Goal: Transaction & Acquisition: Purchase product/service

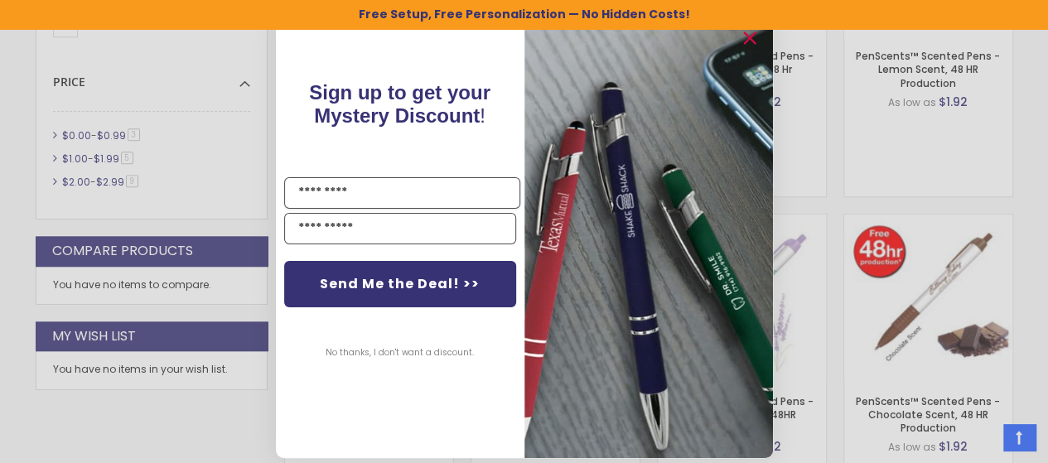
scroll to position [858, 0]
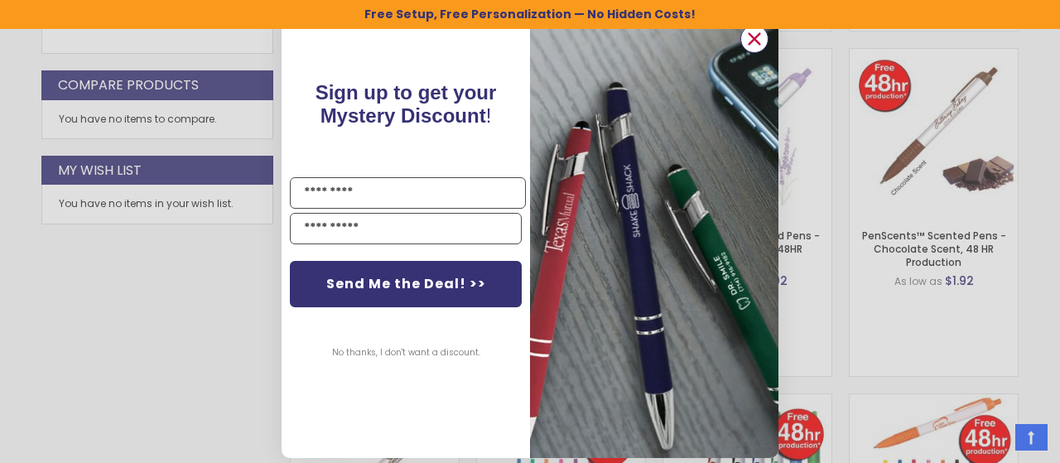
click at [755, 34] on circle "Close dialog" at bounding box center [754, 39] width 25 height 25
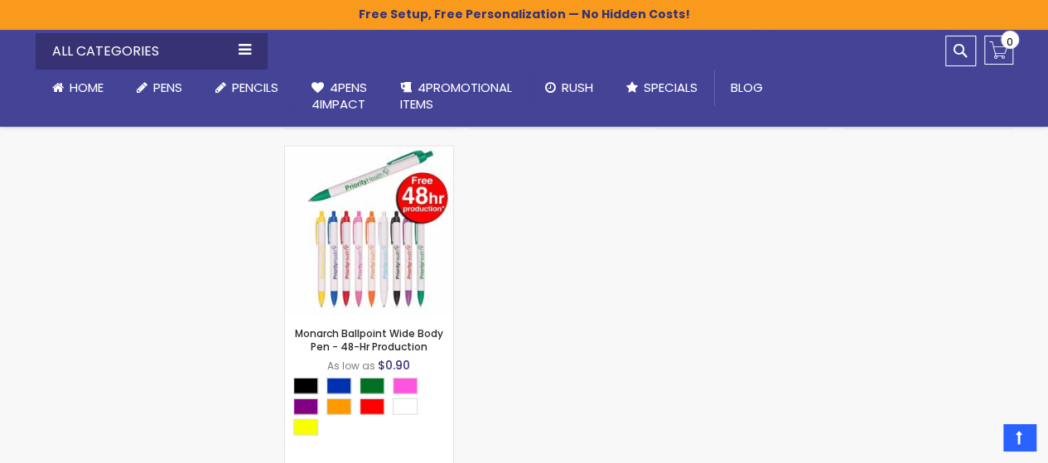
scroll to position [1769, 0]
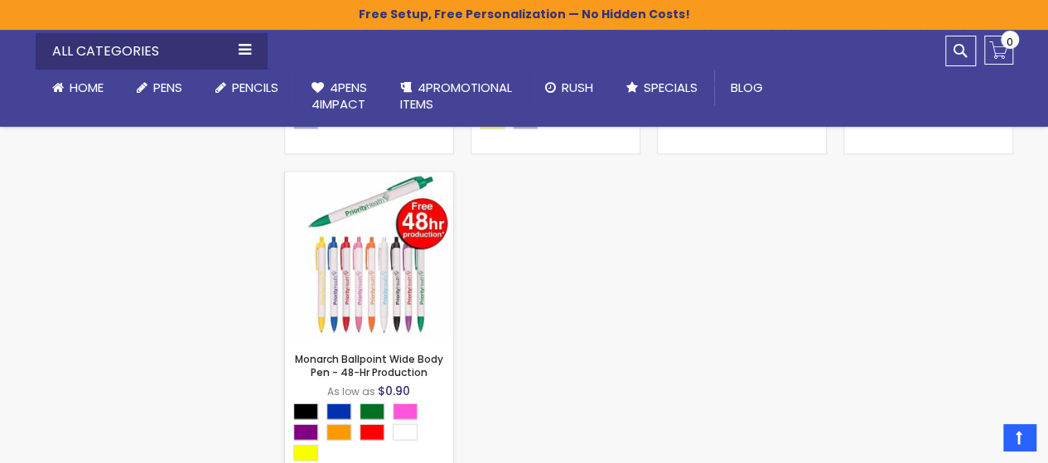
click at [364, 291] on img at bounding box center [369, 256] width 168 height 168
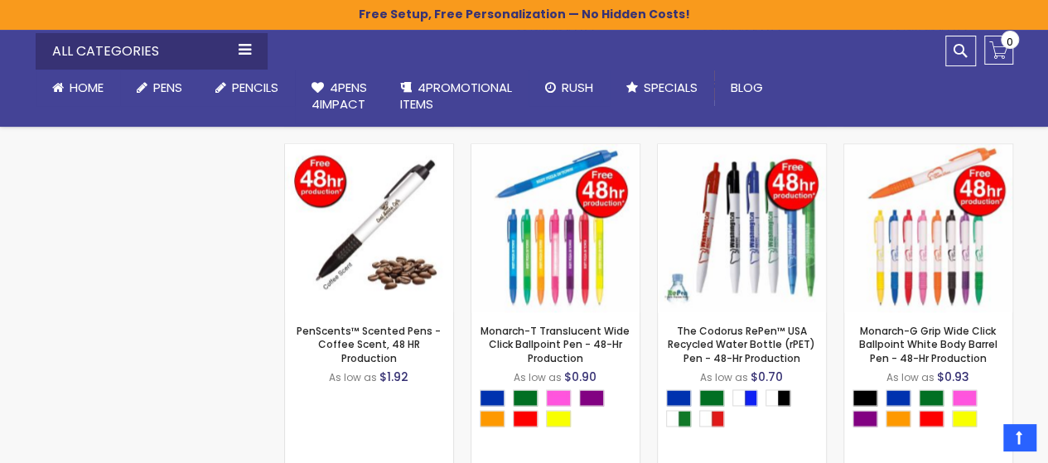
scroll to position [1107, 0]
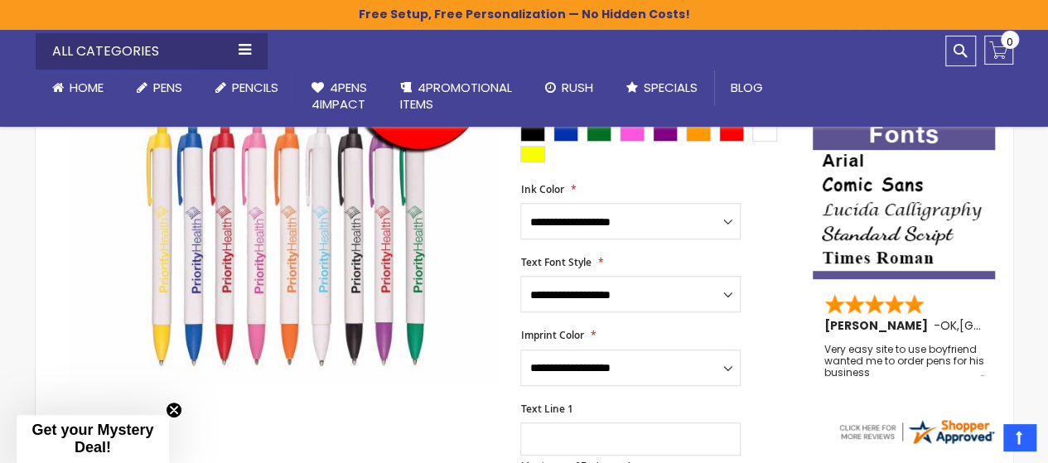
scroll to position [497, 0]
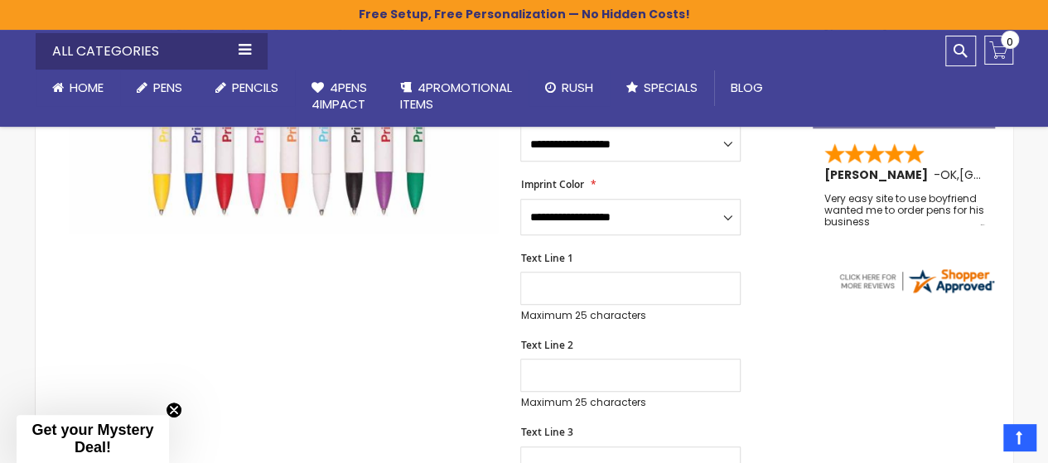
click at [90, 437] on span "Get your Mystery Deal!" at bounding box center [92, 439] width 122 height 34
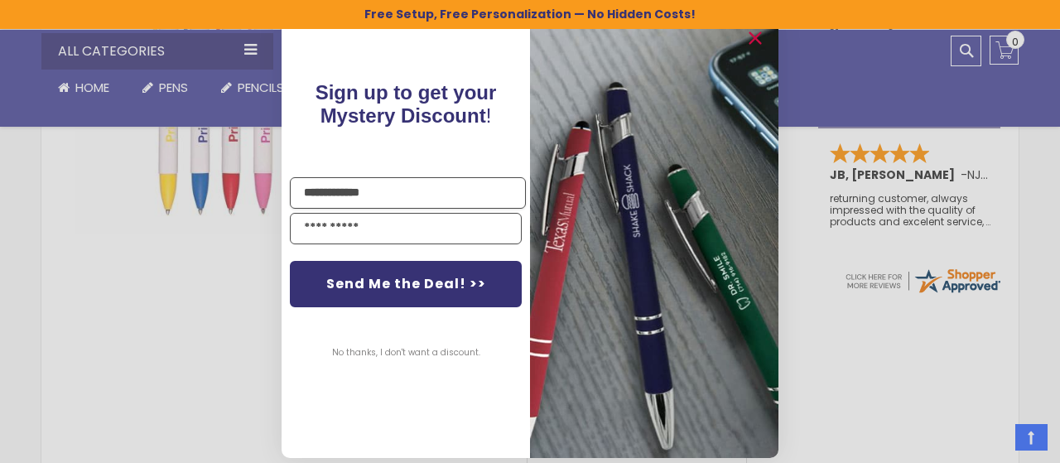
type input "**********"
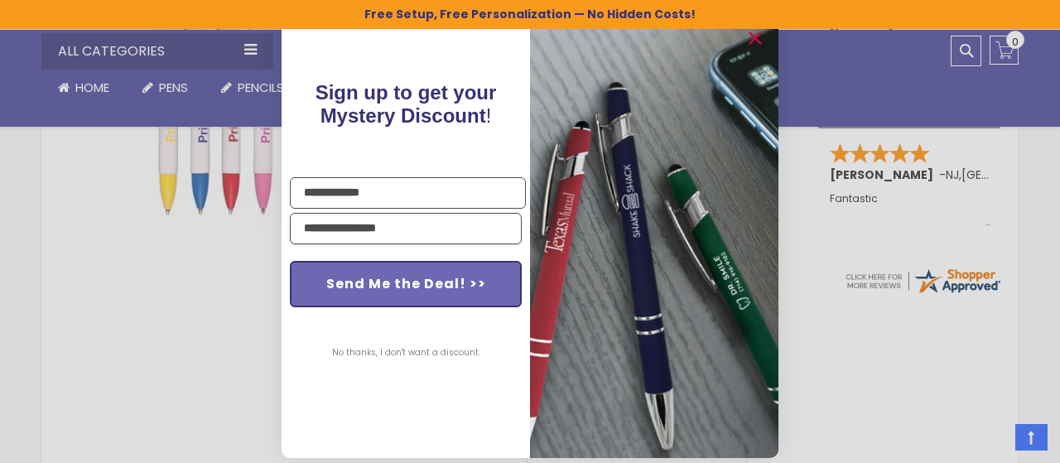
type input "**********"
click at [319, 281] on button "Send Me the Deal! >>" at bounding box center [406, 284] width 232 height 46
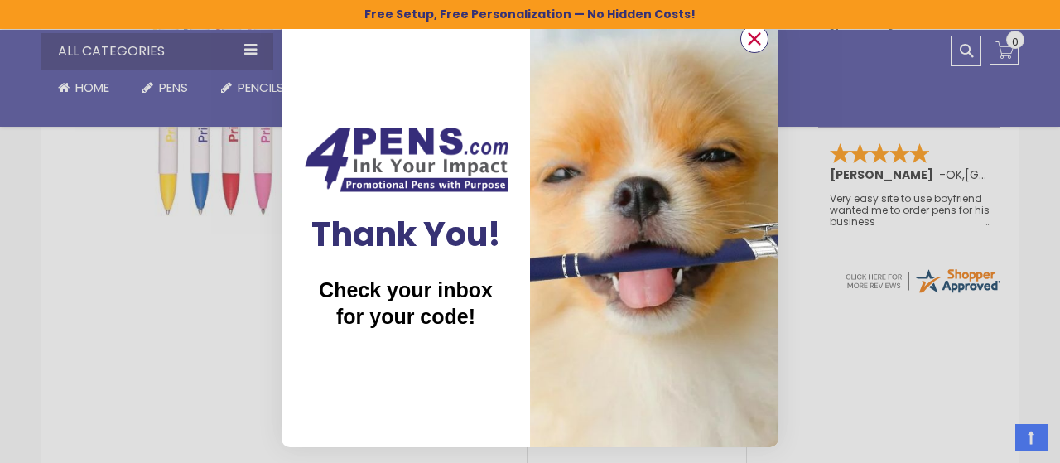
click at [751, 39] on circle "Close dialog" at bounding box center [754, 39] width 25 height 25
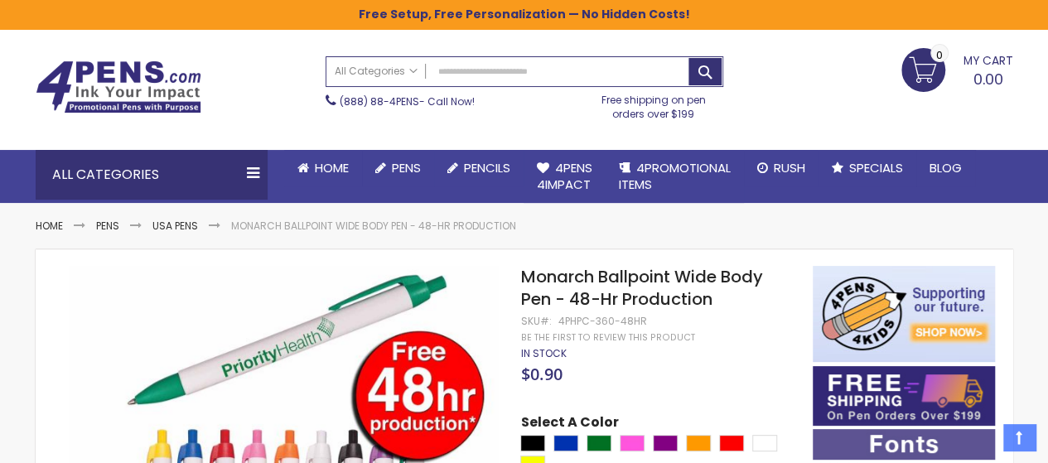
scroll to position [0, 0]
